Goal: Information Seeking & Learning: Learn about a topic

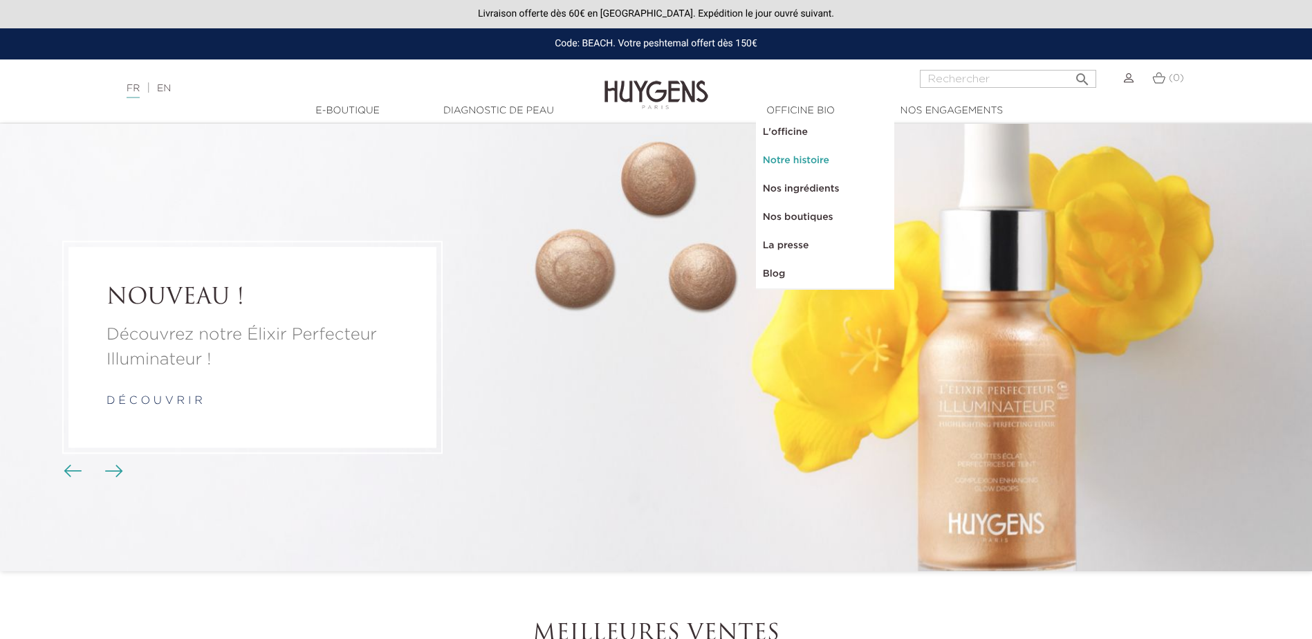
click at [782, 159] on link "Notre histoire" at bounding box center [825, 161] width 138 height 28
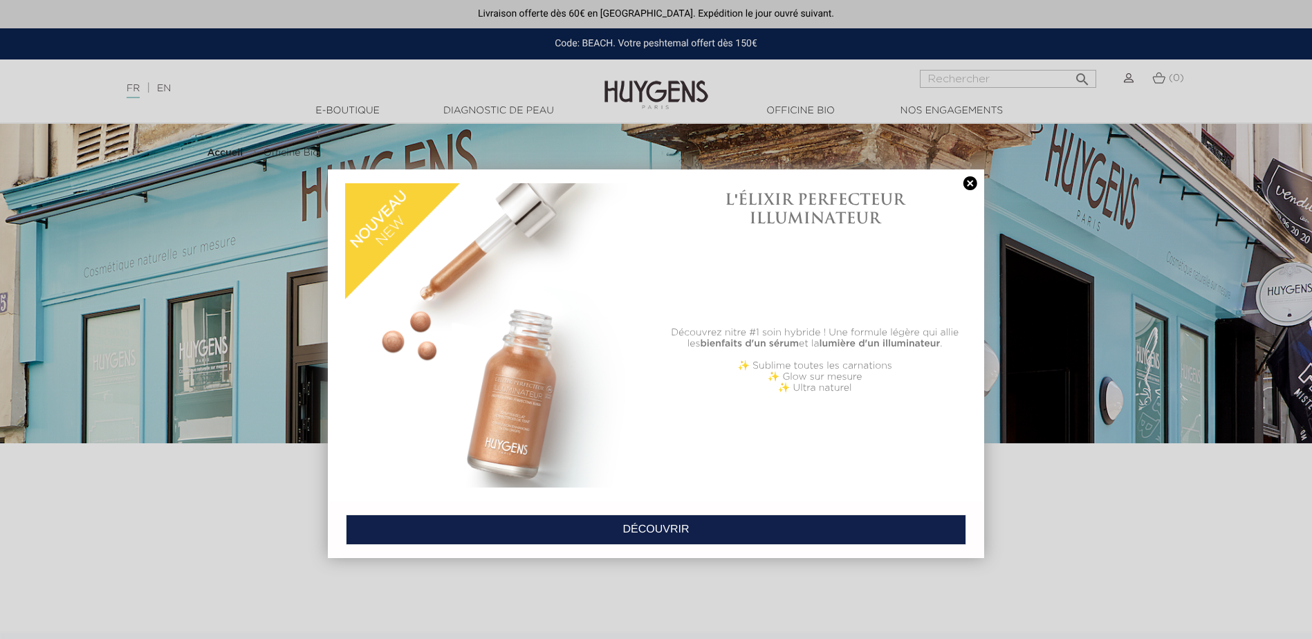
select select "FR"
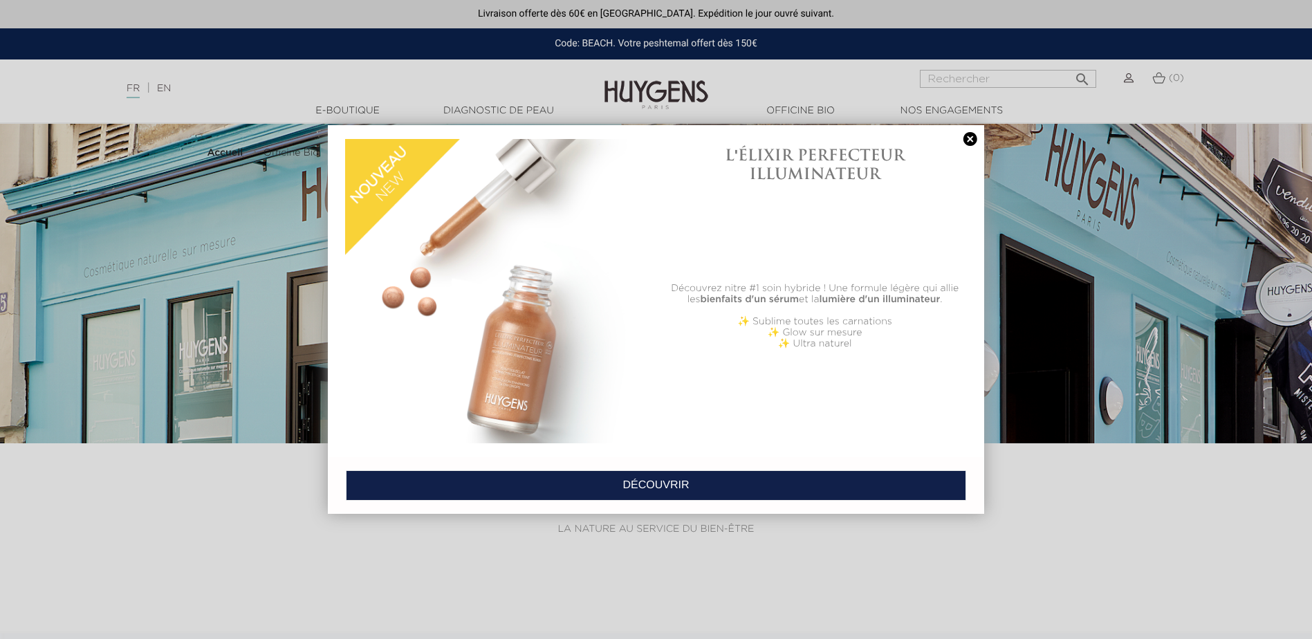
click at [976, 141] on link at bounding box center [969, 139] width 19 height 15
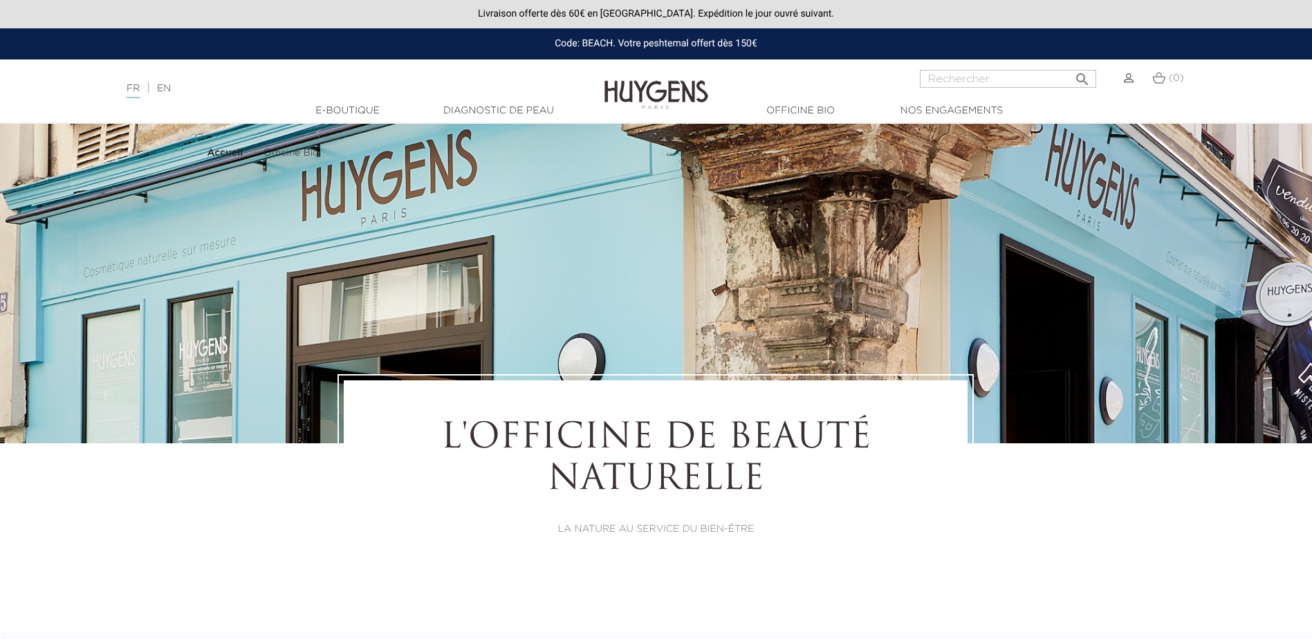
click at [646, 85] on img at bounding box center [656, 84] width 104 height 53
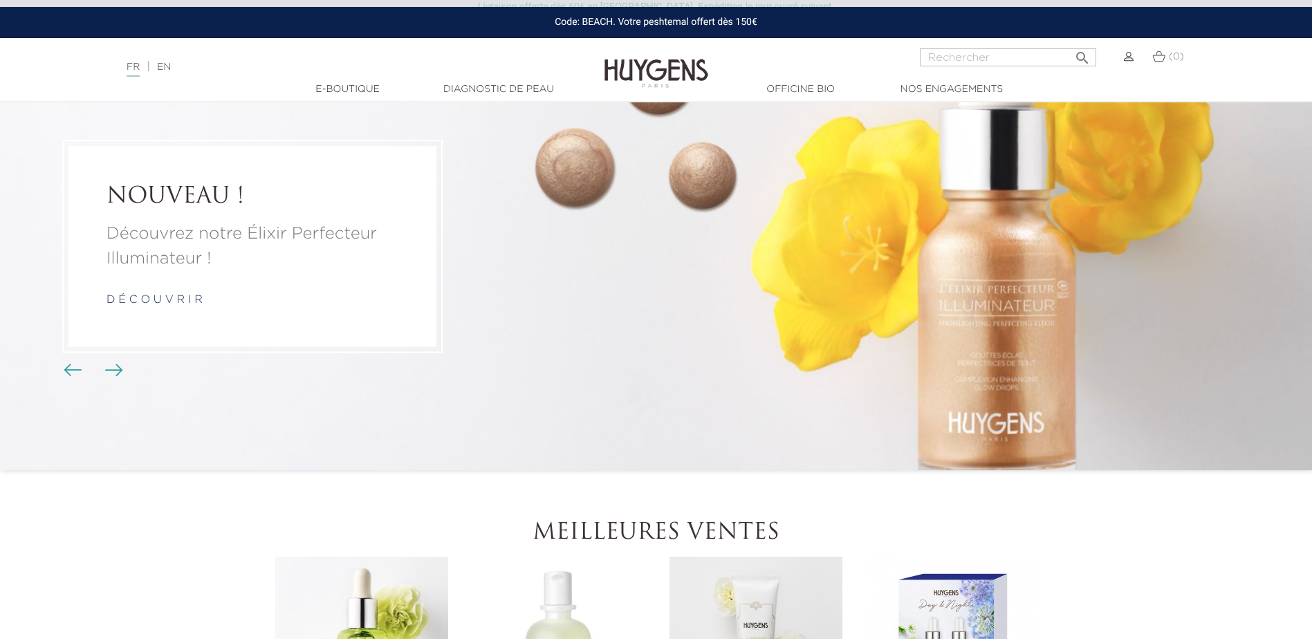
scroll to position [69, 0]
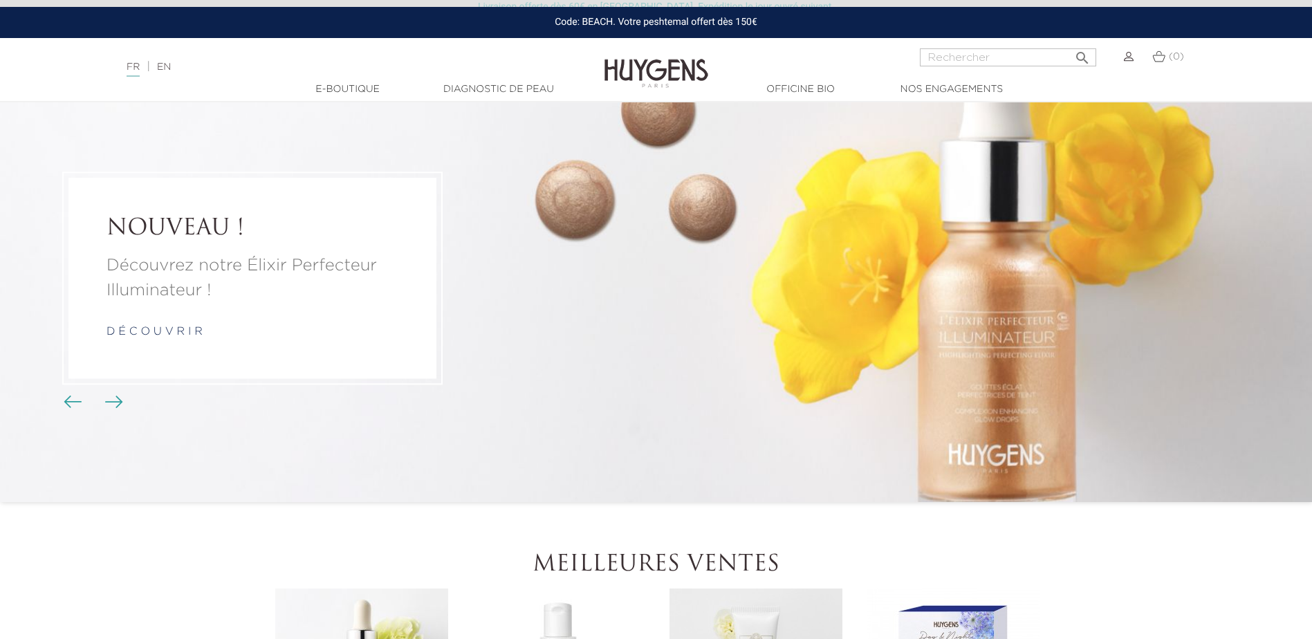
click at [113, 404] on img "Boutons du carrousel" at bounding box center [114, 401] width 18 height 12
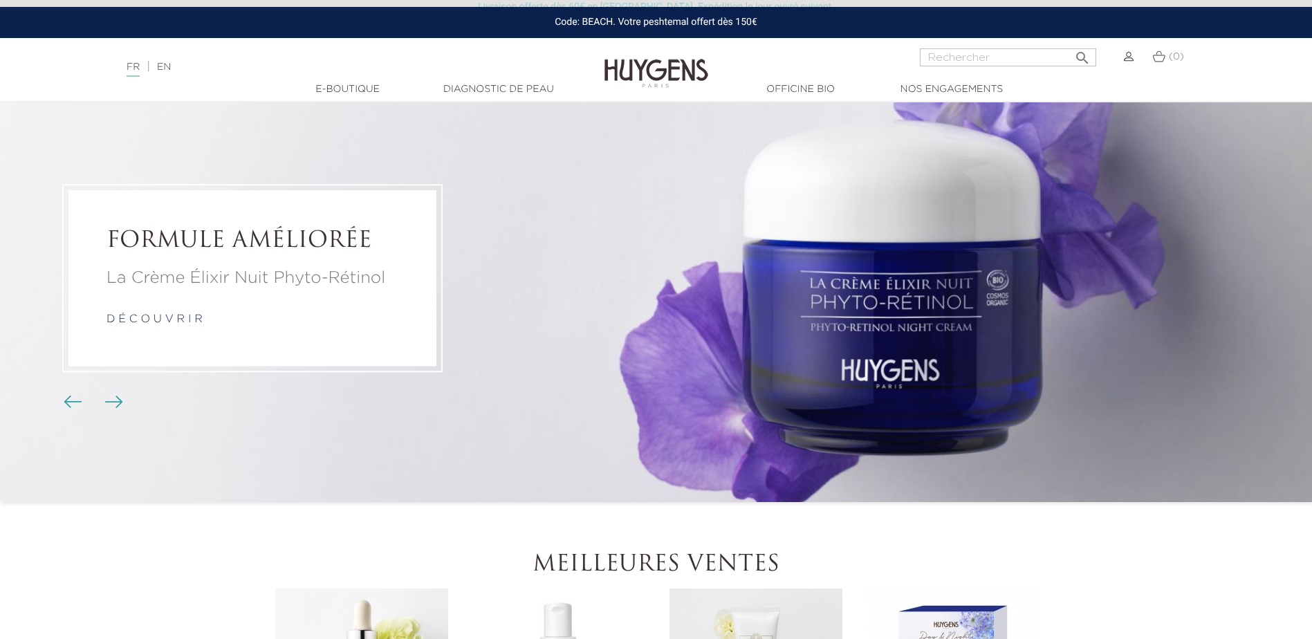
click at [66, 402] on img "Boutons du carrousel" at bounding box center [73, 401] width 18 height 12
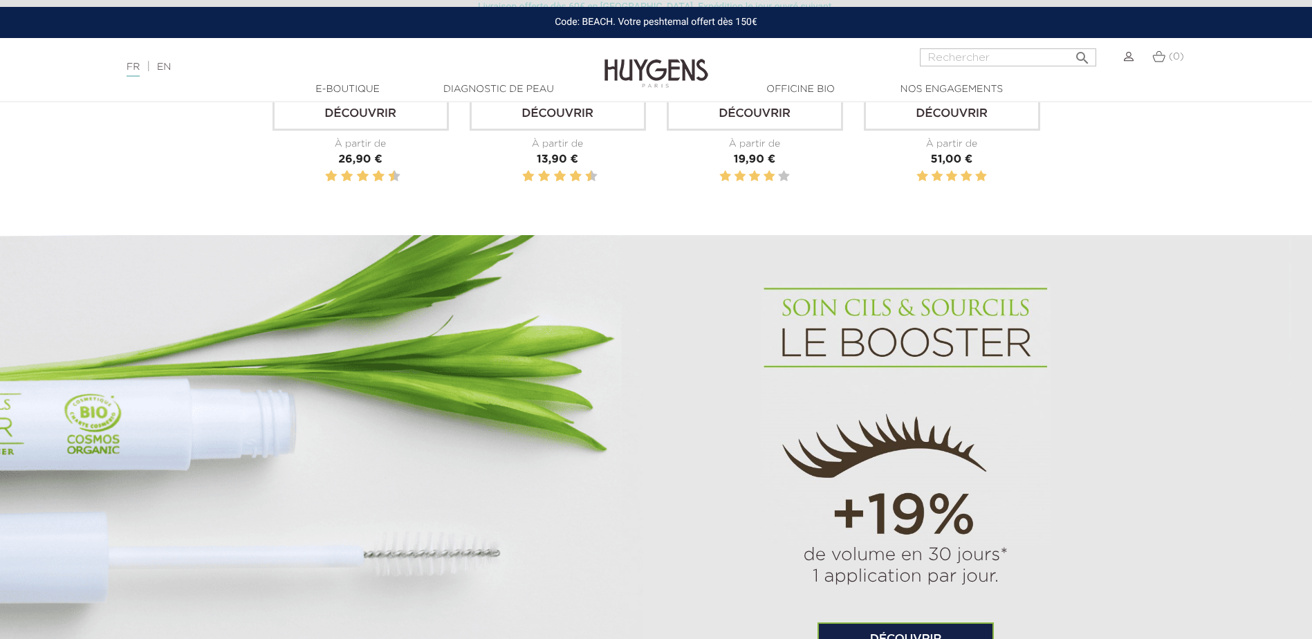
scroll to position [899, 0]
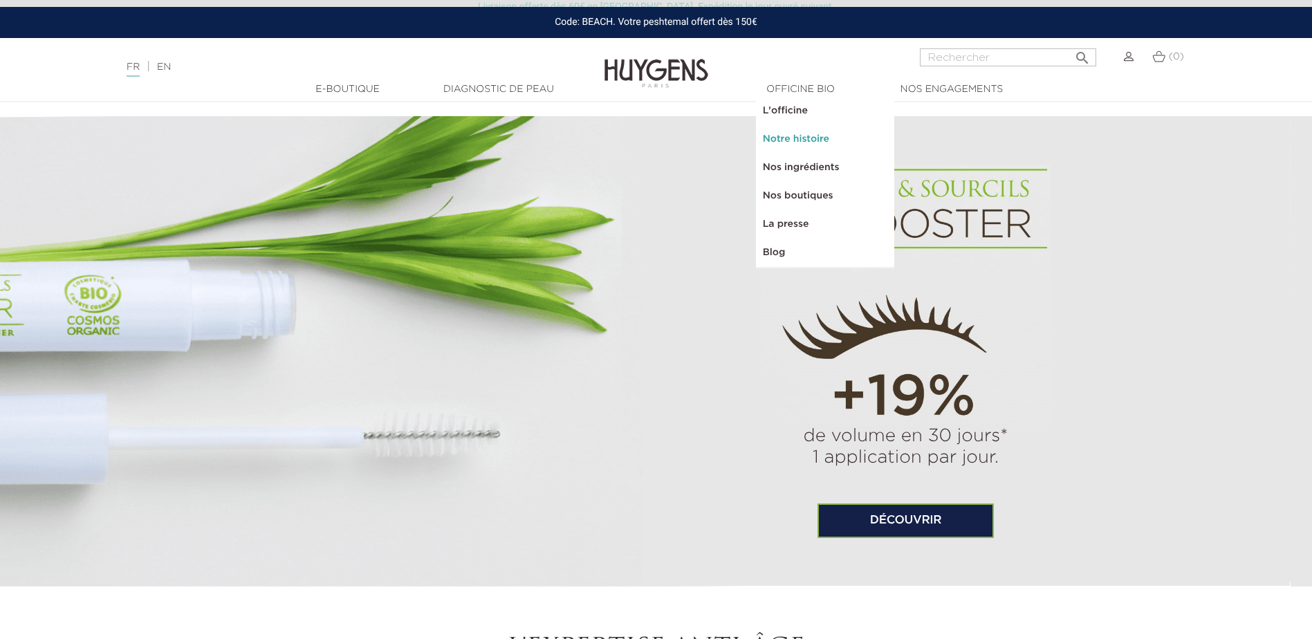
click at [795, 140] on link "Notre histoire" at bounding box center [825, 139] width 138 height 28
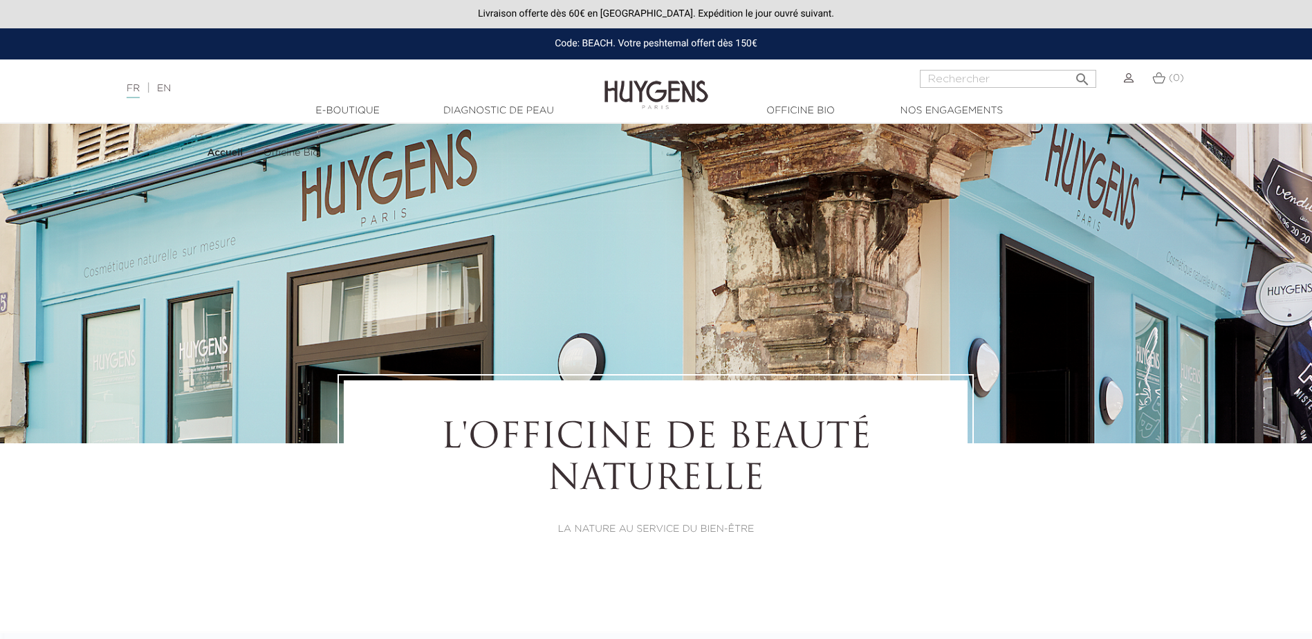
select select "FR"
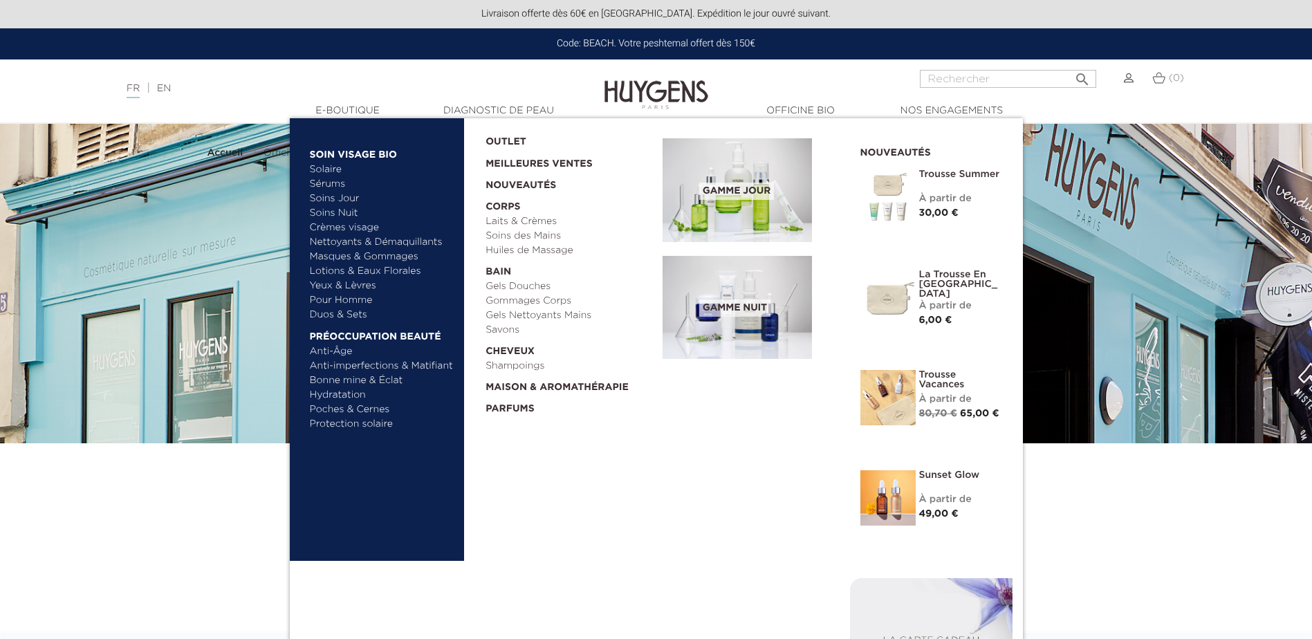
click at [339, 198] on link "Soins Jour" at bounding box center [382, 199] width 144 height 15
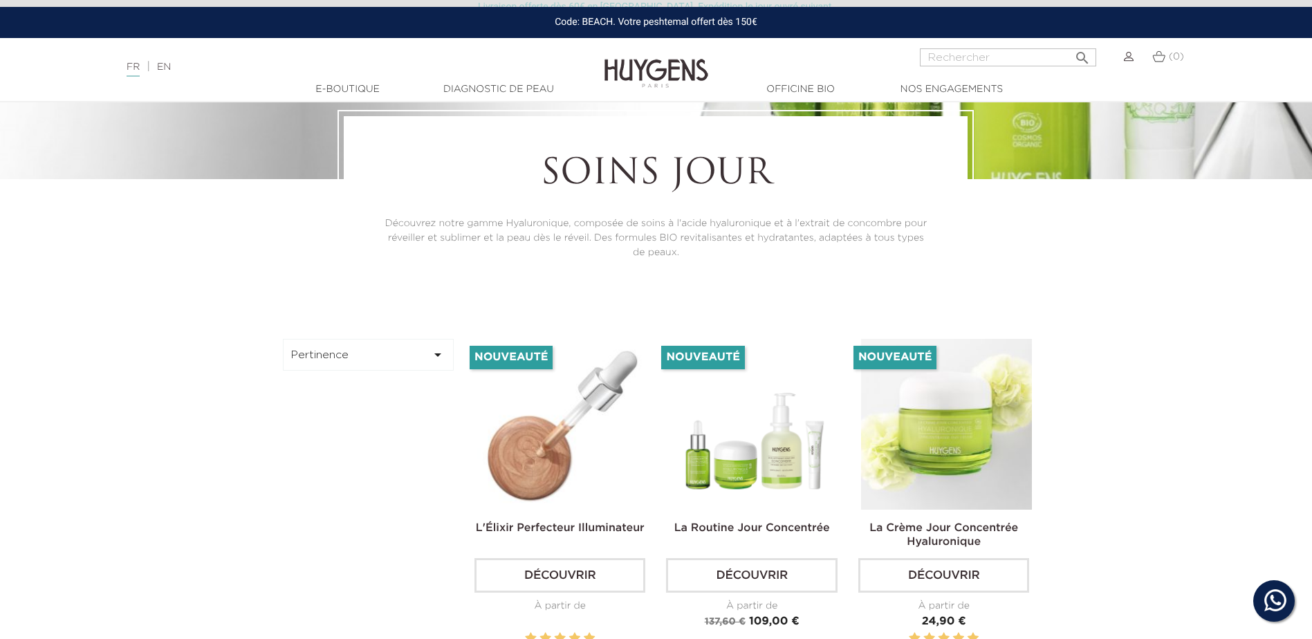
scroll to position [415, 0]
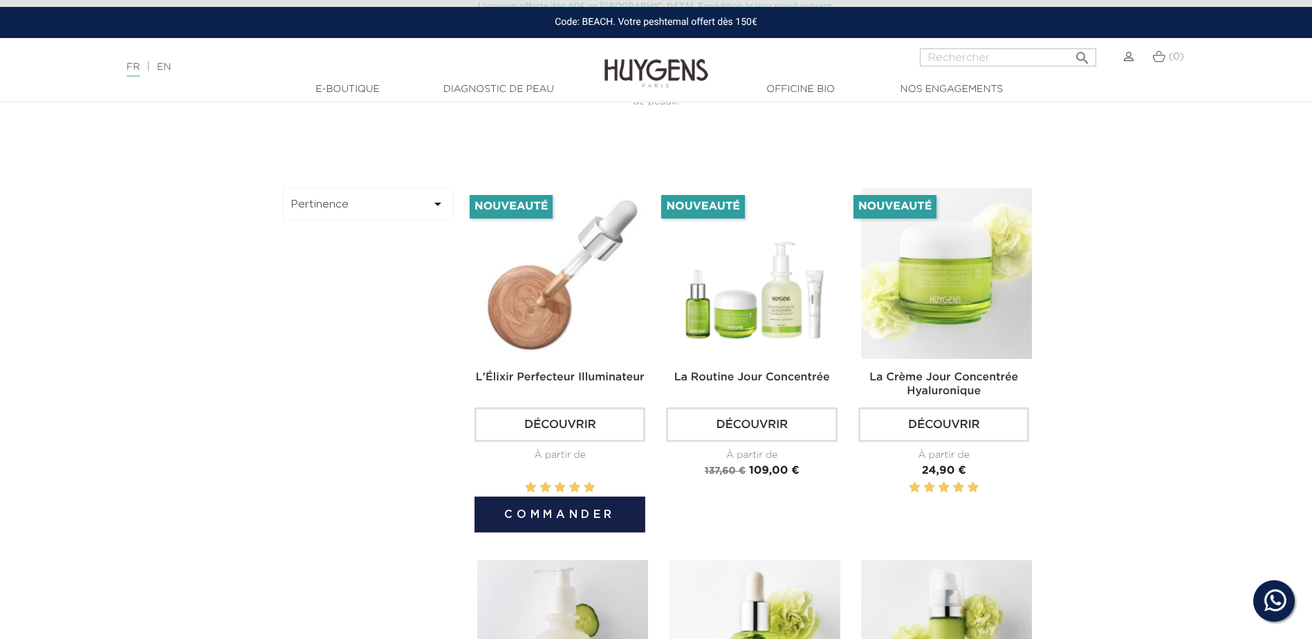
click at [535, 383] on link "L'Élixir Perfecteur Illuminateur" at bounding box center [560, 377] width 169 height 11
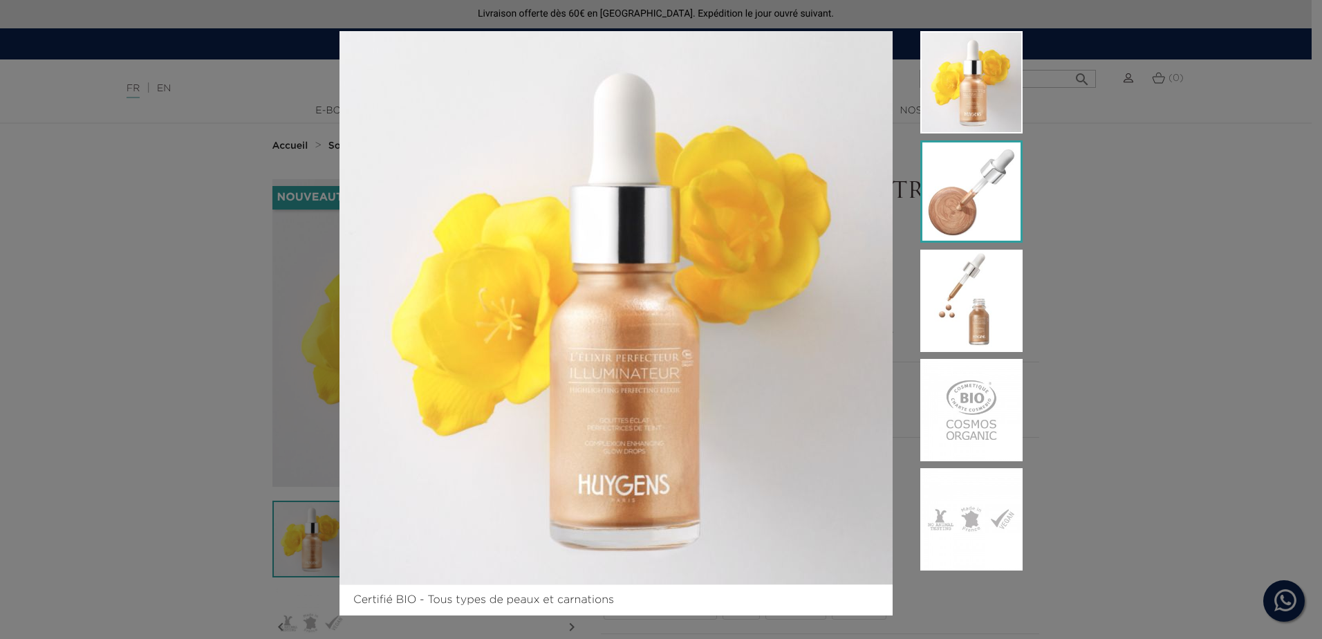
click at [963, 192] on img at bounding box center [971, 191] width 102 height 102
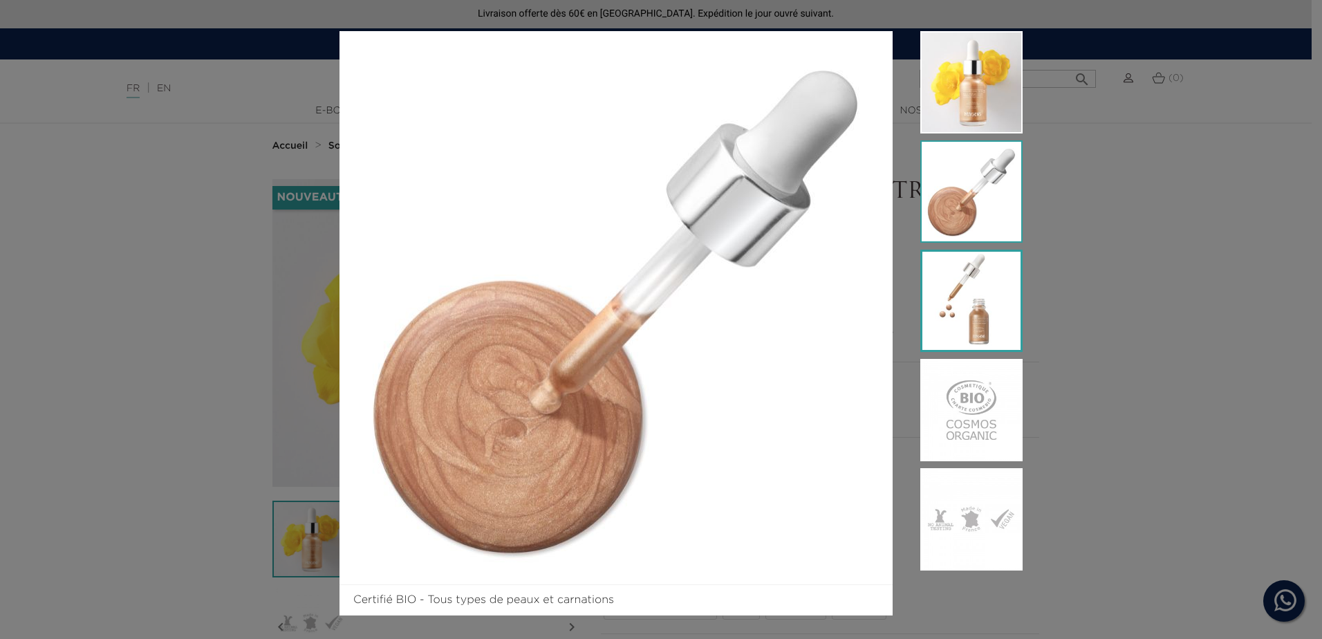
click at [969, 306] on img at bounding box center [971, 301] width 102 height 102
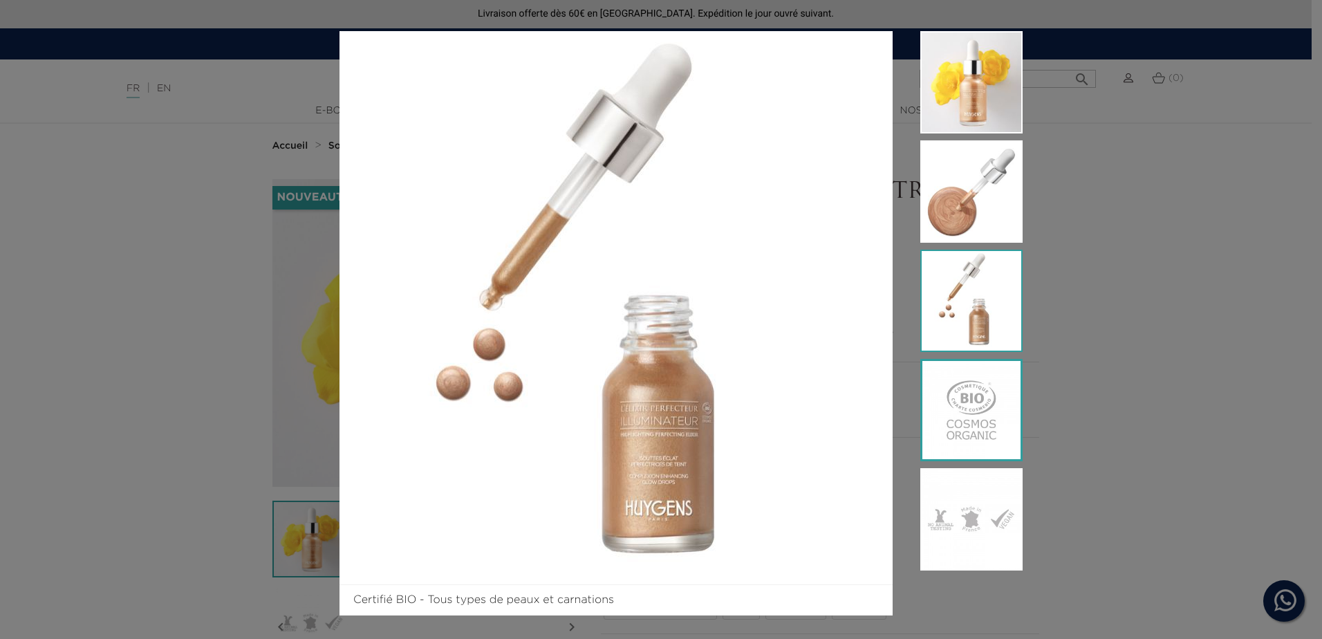
click at [964, 427] on img at bounding box center [971, 410] width 102 height 102
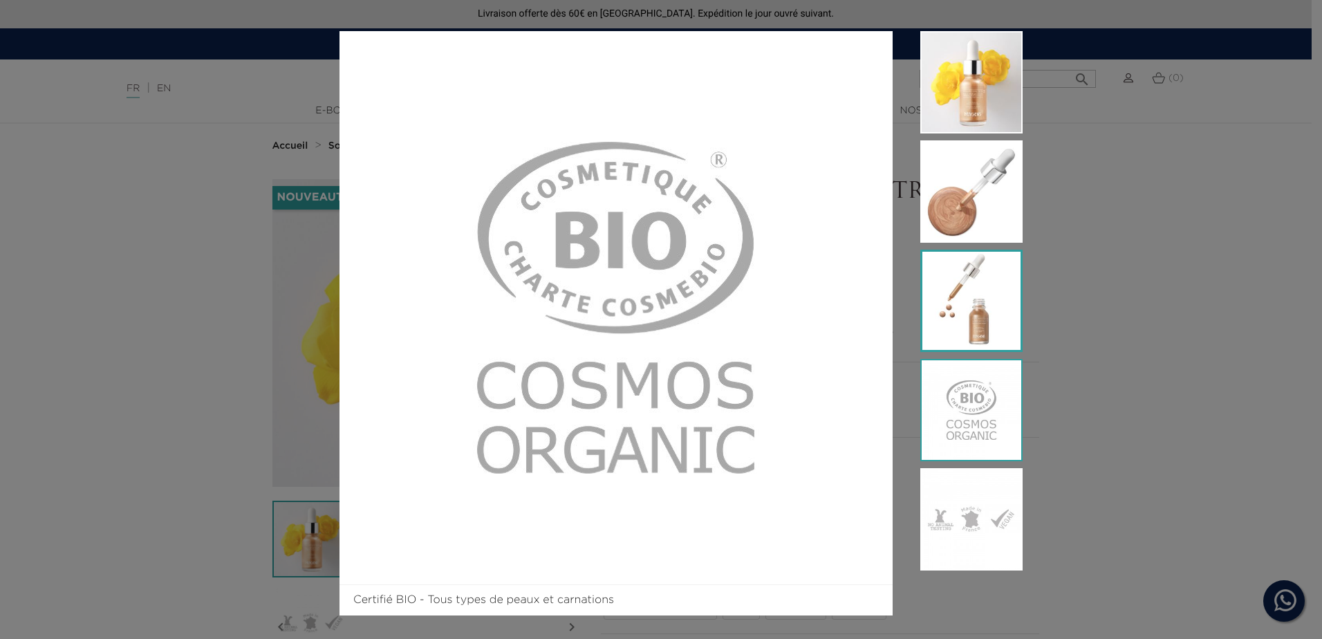
click at [980, 280] on img at bounding box center [971, 301] width 102 height 102
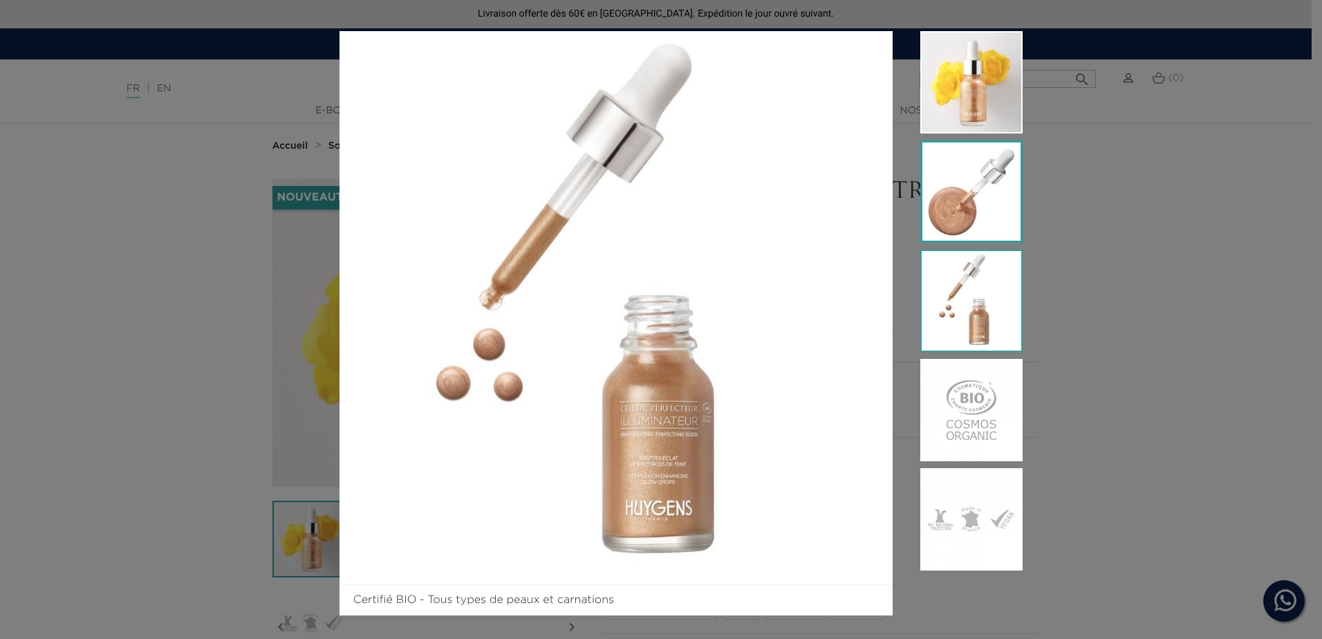
click at [988, 153] on img at bounding box center [971, 191] width 102 height 102
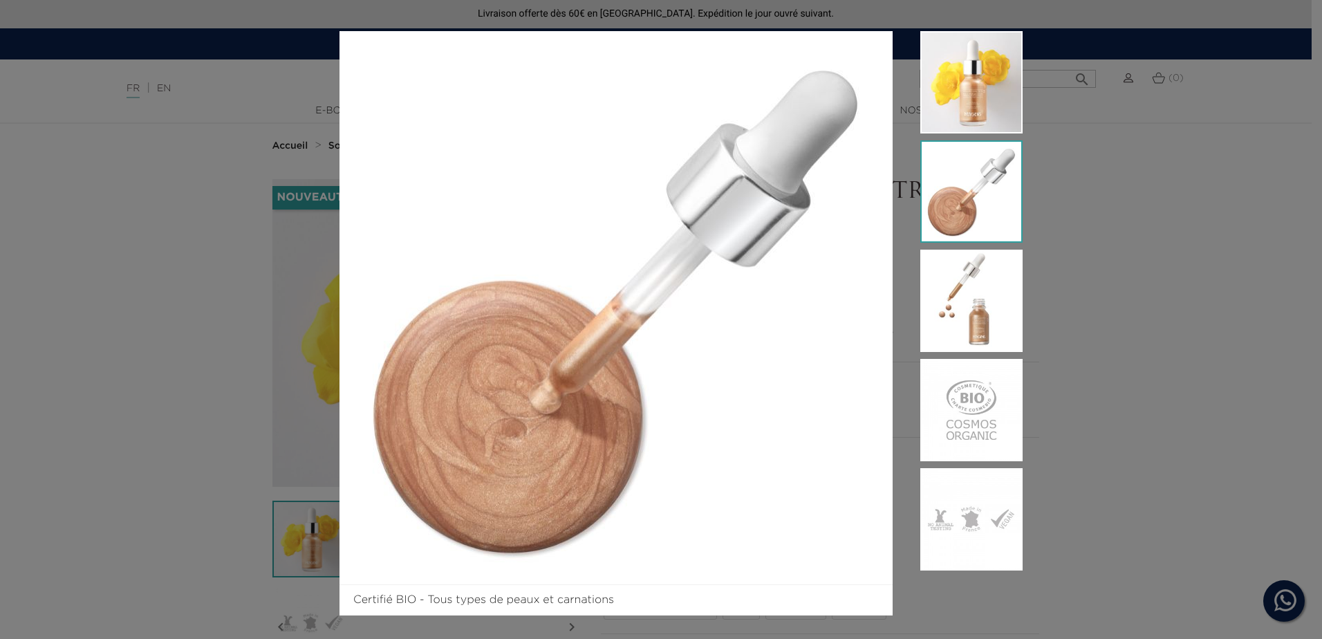
drag, startPoint x: 106, startPoint y: 373, endPoint x: 120, endPoint y: 371, distance: 14.8
click at [109, 371] on div "Certifié BIO - Tous types de peaux et carnations" at bounding box center [661, 319] width 1322 height 639
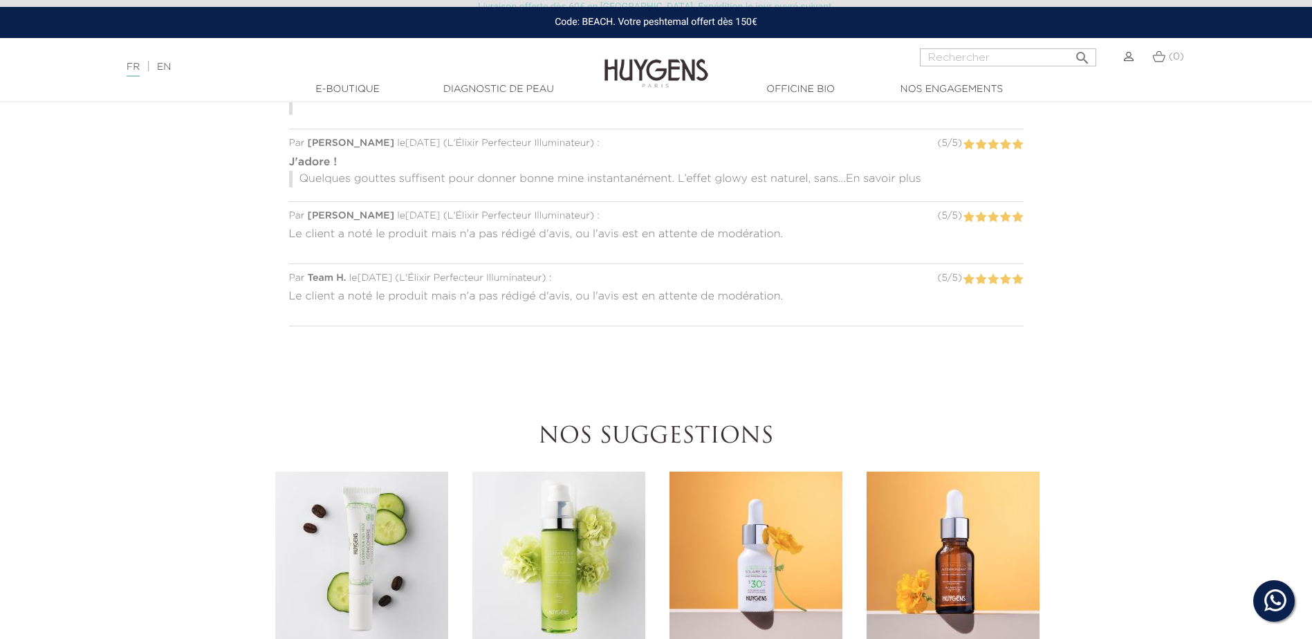
scroll to position [1175, 0]
